Goal: Feedback & Contribution: Submit feedback/report problem

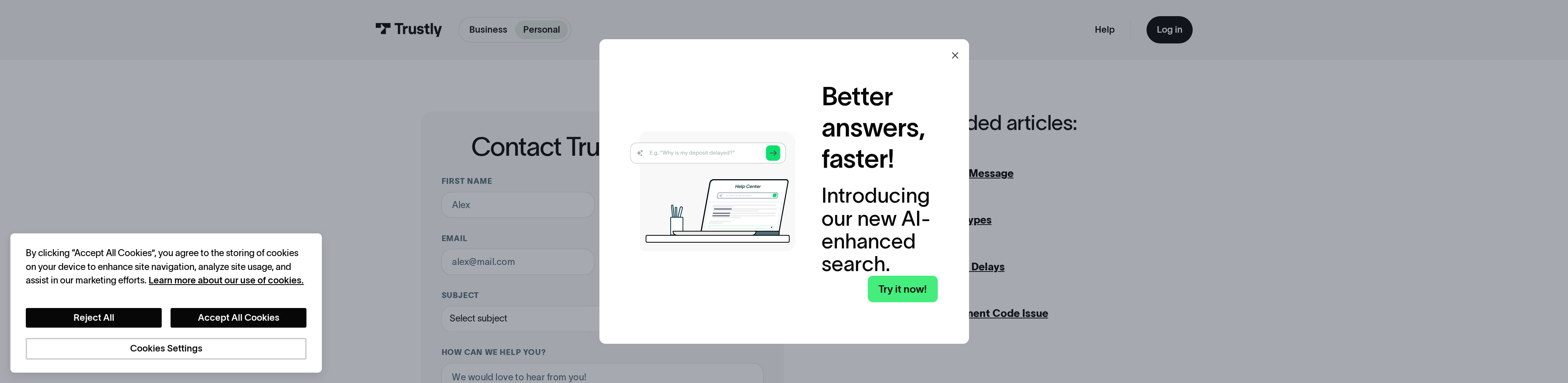
click at [958, 57] on icon at bounding box center [955, 55] width 9 height 9
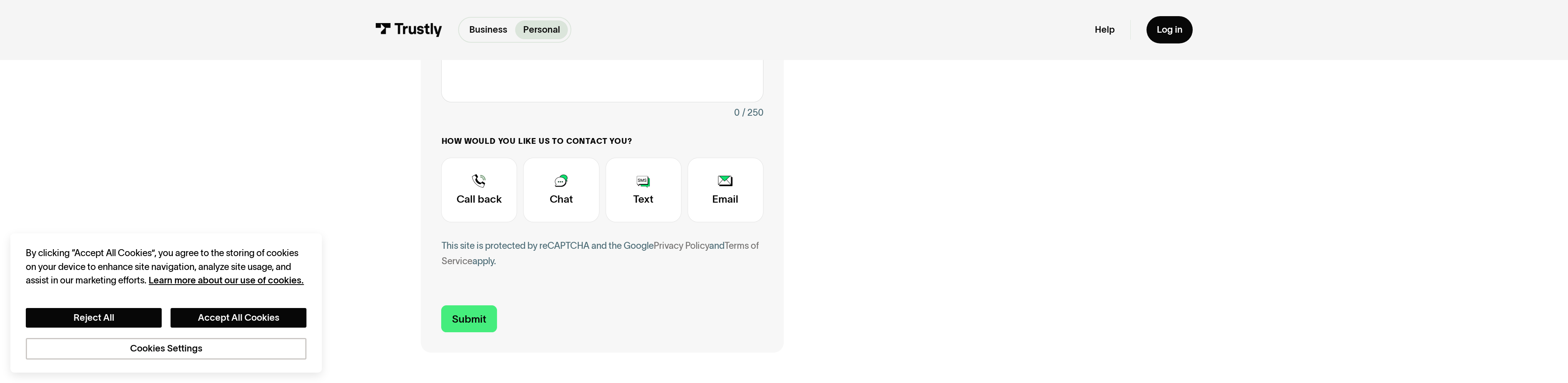
scroll to position [384, 0]
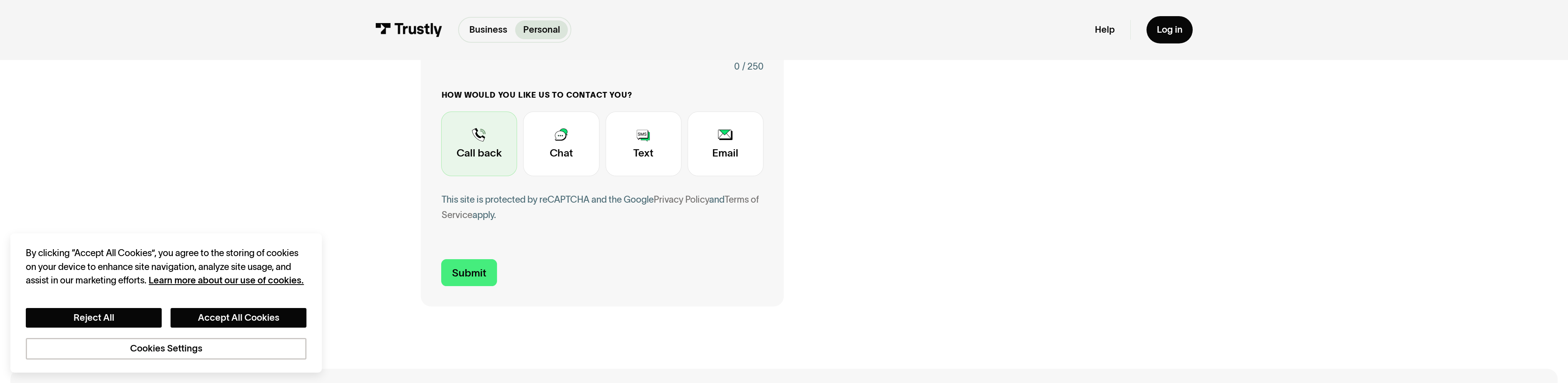
click at [475, 149] on div "Contact Trustly Support" at bounding box center [479, 143] width 76 height 64
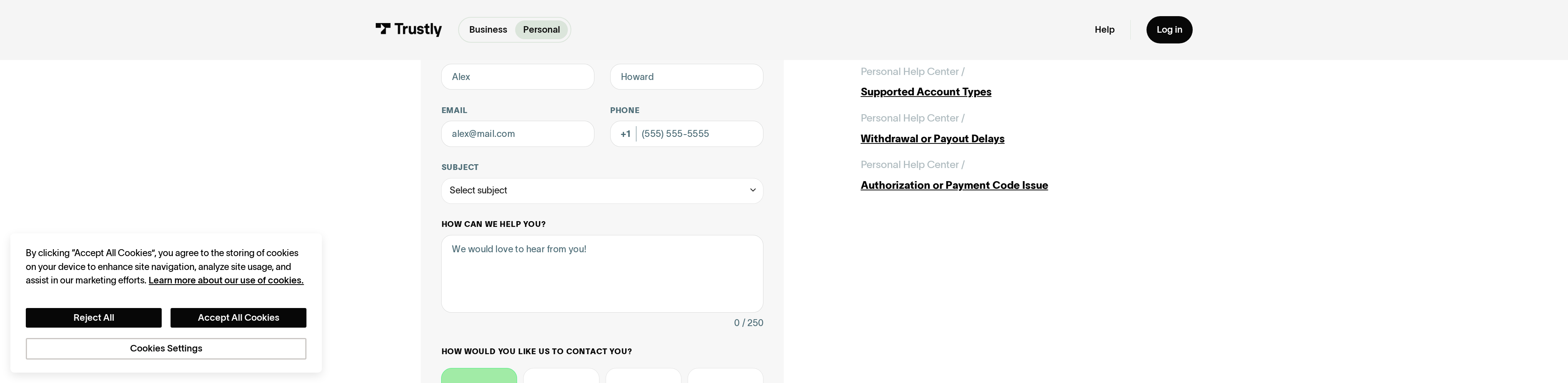
scroll to position [0, 0]
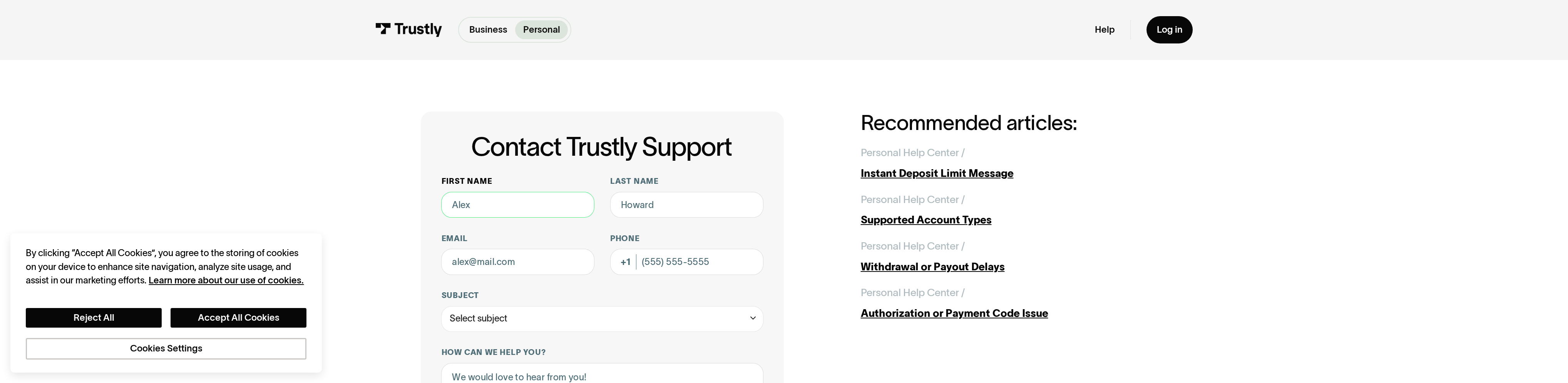
click at [496, 205] on input "First name" at bounding box center [518, 205] width 153 height 26
type input "[PERSON_NAME]"
click at [646, 210] on input "Last name" at bounding box center [687, 205] width 153 height 26
type input "Gee"
click at [544, 270] on input "Email" at bounding box center [518, 261] width 153 height 26
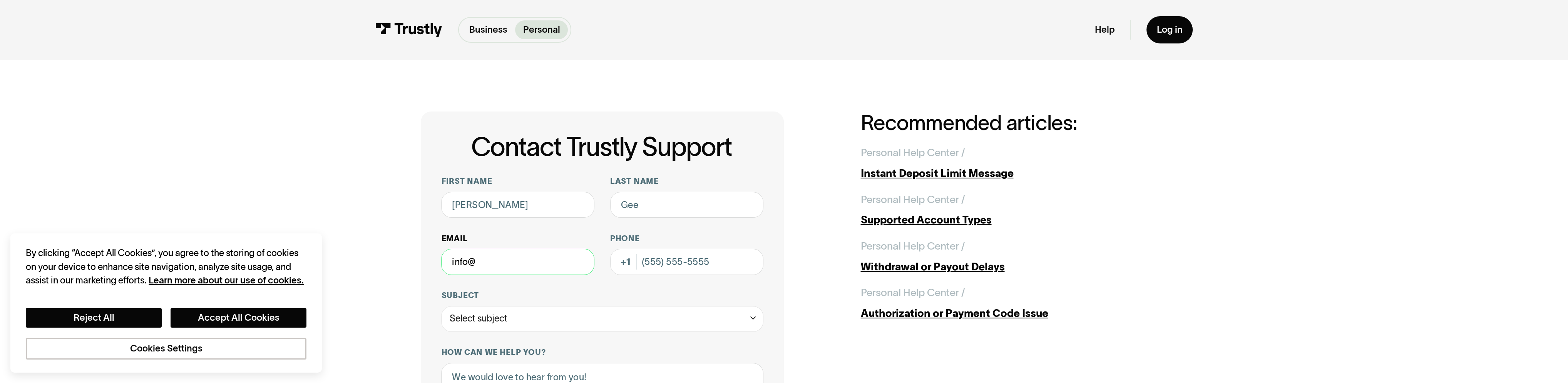
type input "[EMAIL_ADDRESS][DOMAIN_NAME]"
click at [699, 259] on input "Phone (Optional)" at bounding box center [687, 261] width 153 height 26
type input "[PHONE_NUMBER]"
click at [565, 311] on div "Select subject" at bounding box center [602, 319] width 322 height 26
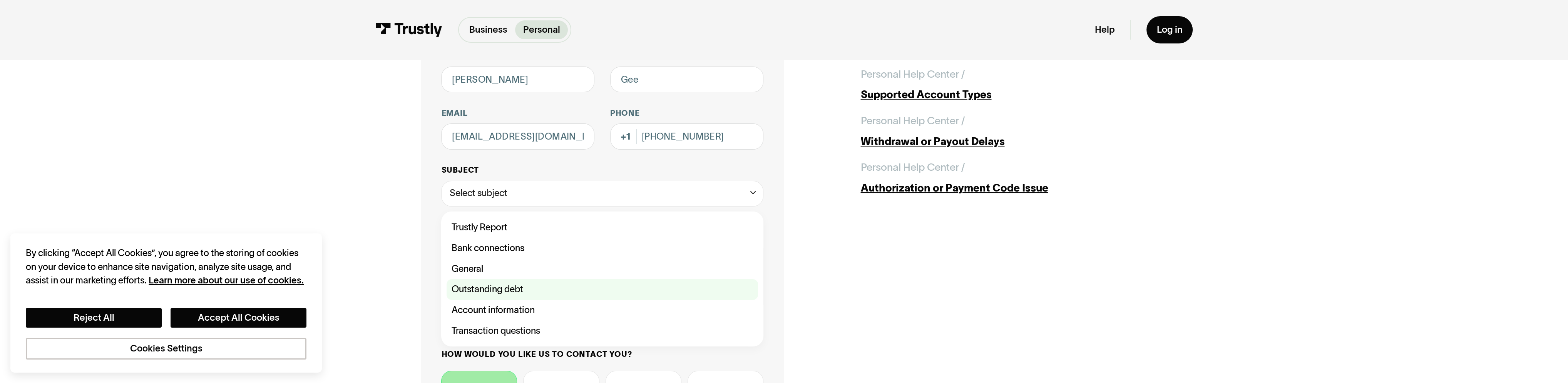
scroll to position [128, 0]
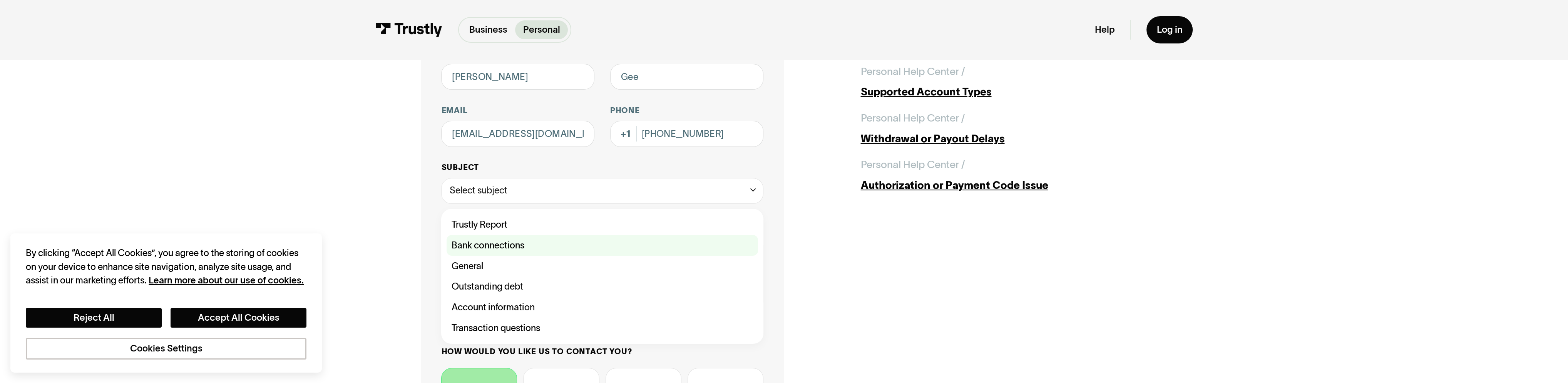
click at [544, 247] on div "Contact Trustly Support" at bounding box center [603, 245] width 312 height 21
type input "**********"
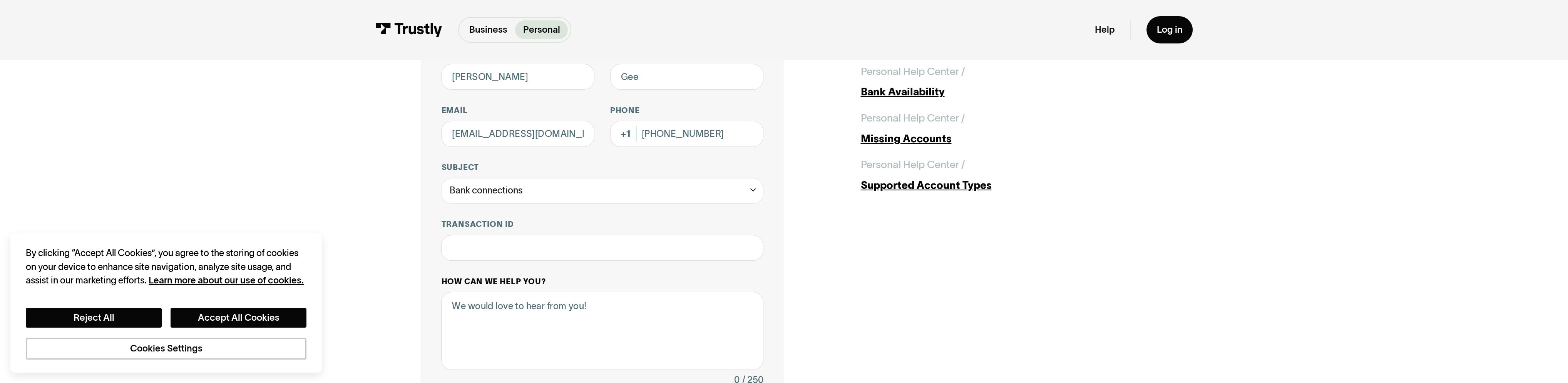
scroll to position [192, 0]
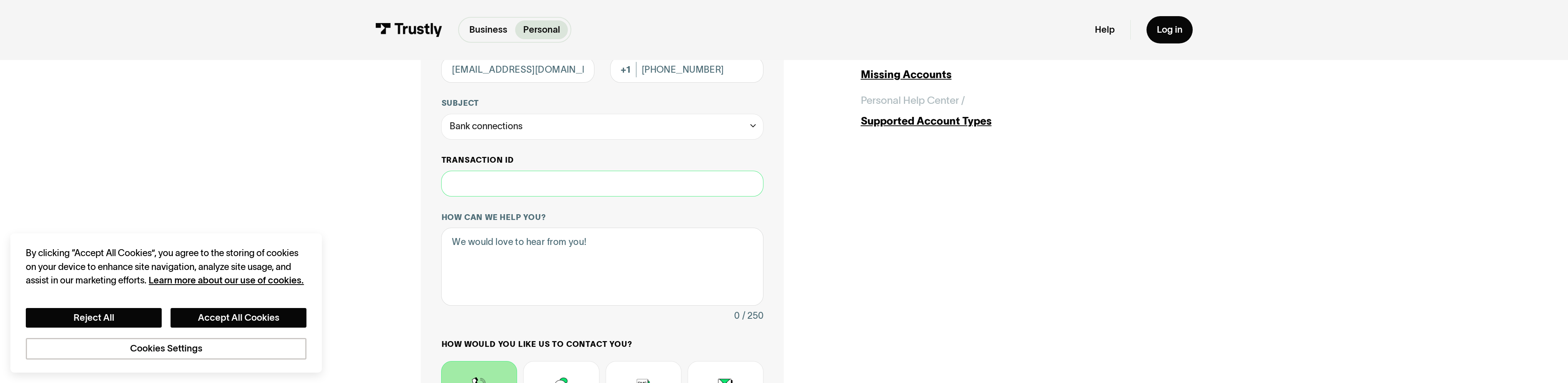
click at [539, 193] on input "Transaction ID" at bounding box center [602, 184] width 322 height 26
type input "**"
click at [528, 243] on textarea "How can we help you?" at bounding box center [602, 266] width 322 height 78
type textarea "I"
drag, startPoint x: 631, startPoint y: 241, endPoint x: 547, endPoint y: 246, distance: 84.1
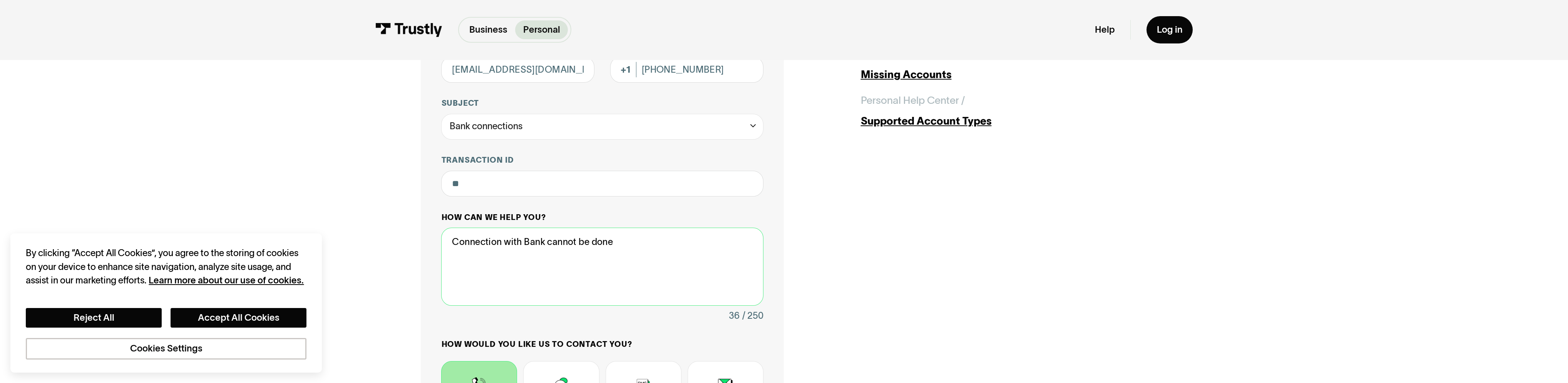
click at [547, 246] on textarea "Connection with Bank cannot be done" at bounding box center [602, 266] width 322 height 78
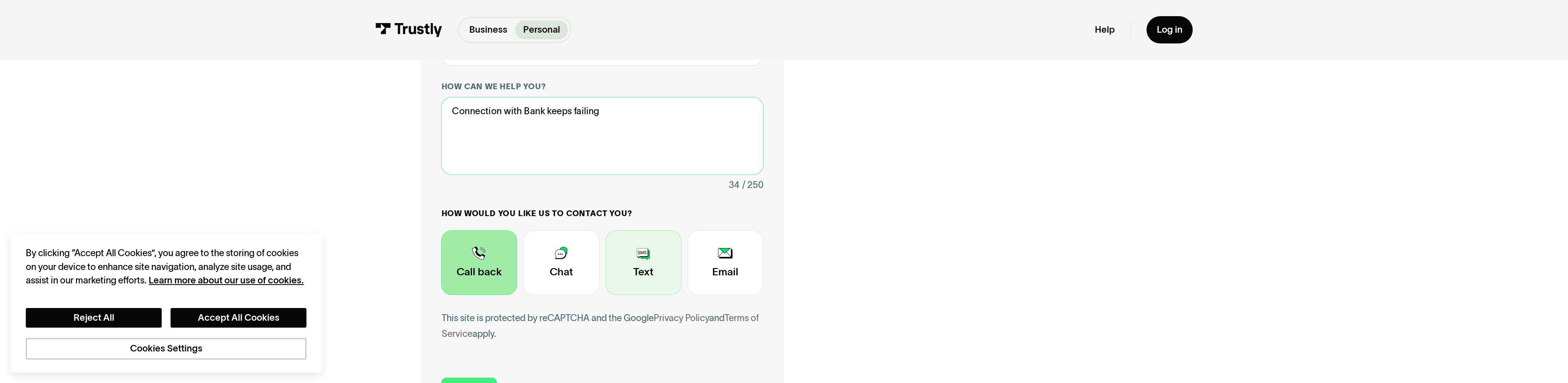
scroll to position [384, 0]
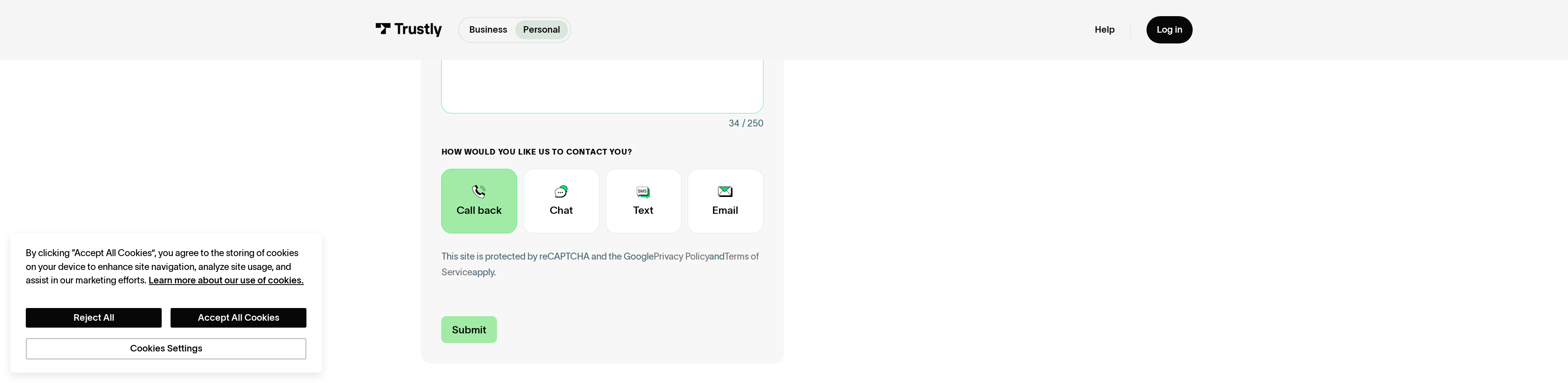
type textarea "Connection with Bank keeps failing"
click at [466, 326] on input "Submit" at bounding box center [469, 330] width 56 height 27
type input "[PHONE_NUMBER]"
